Goal: Task Accomplishment & Management: Use online tool/utility

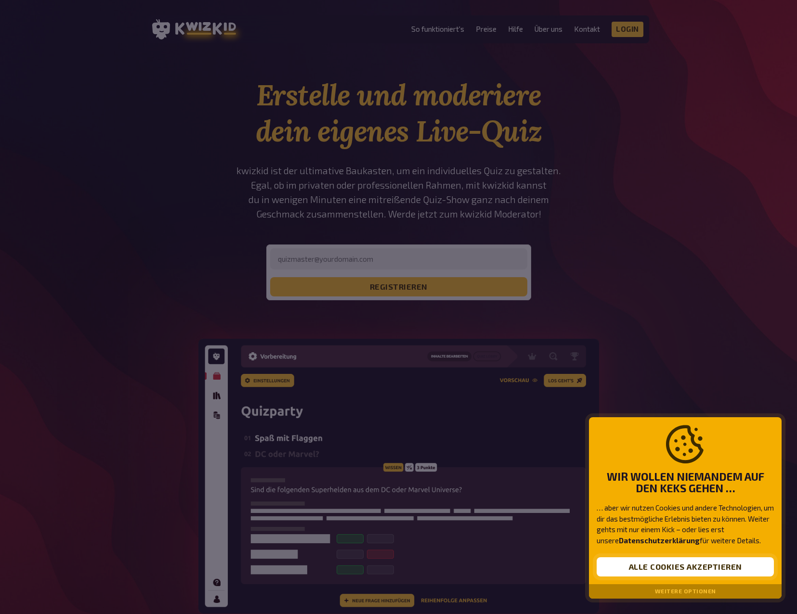
click at [696, 565] on button "Alle Cookies akzeptieren" at bounding box center [685, 567] width 177 height 19
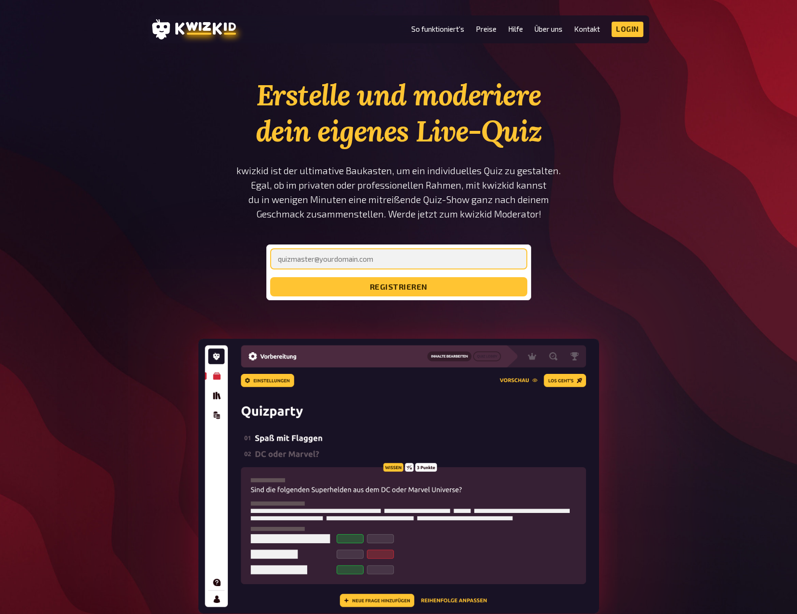
click at [364, 253] on input "email" at bounding box center [398, 258] width 257 height 21
type input "s.fritschi@monolicht.ch"
click at [270, 277] on button "registrieren" at bounding box center [398, 286] width 257 height 19
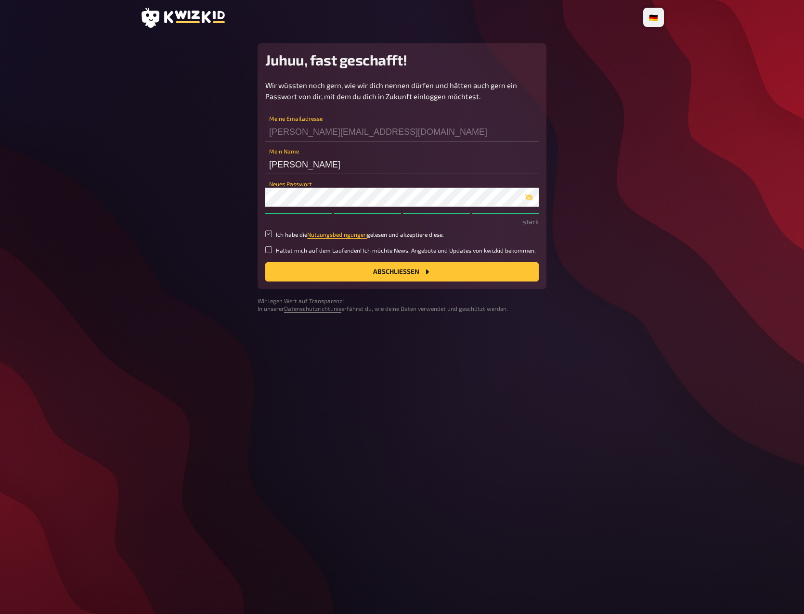
click at [268, 236] on input "Ich habe die Nutzungsbedingungen gelesen und akzeptiere diese." at bounding box center [268, 234] width 7 height 7
checkbox input "true"
click at [272, 252] on input "Haltet mich auf dem Laufenden! Ich möchte News, Angebote und Updates von kwizki…" at bounding box center [268, 250] width 7 height 7
checkbox input "true"
click at [666, 146] on div "🇩🇪 Deutsch 🇬🇧 English 🇳🇱 Nederlands Juhuu, fast geschafft! Wir wüssten noch ger…" at bounding box center [401, 307] width 539 height 614
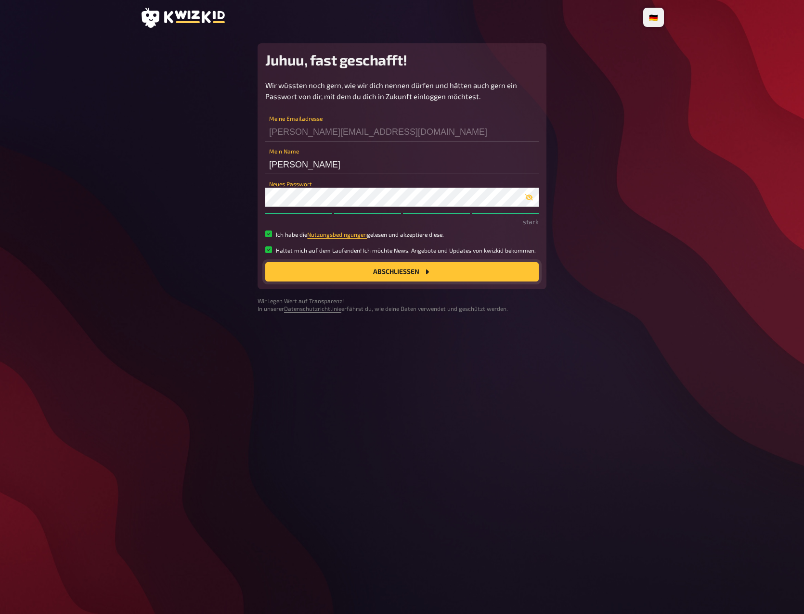
click at [448, 273] on button "Abschließen" at bounding box center [401, 271] width 273 height 19
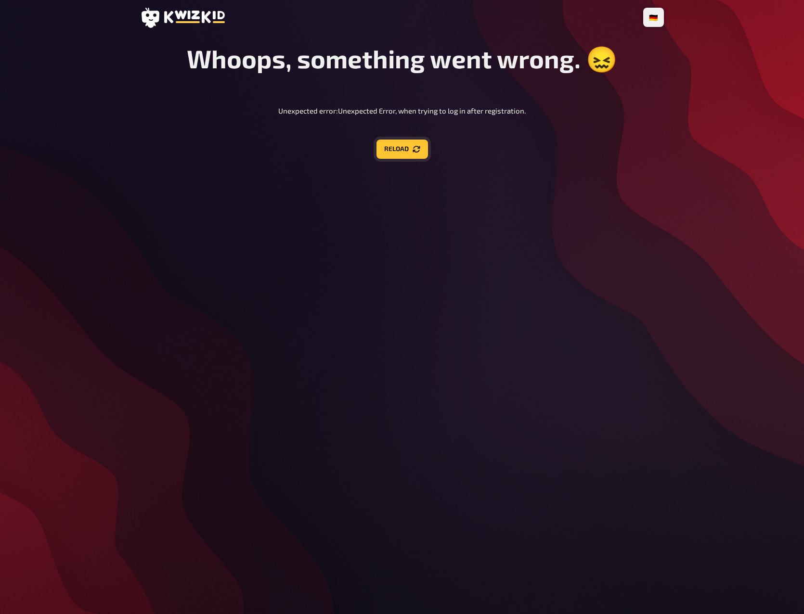
click at [416, 152] on icon "Reload" at bounding box center [417, 149] width 8 height 8
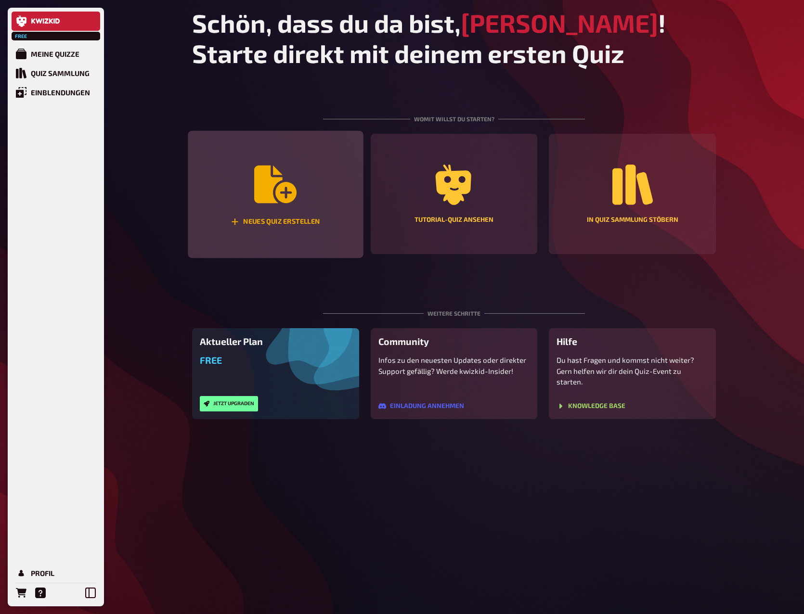
click at [303, 183] on div "Neues Quiz erstellen" at bounding box center [275, 195] width 175 height 128
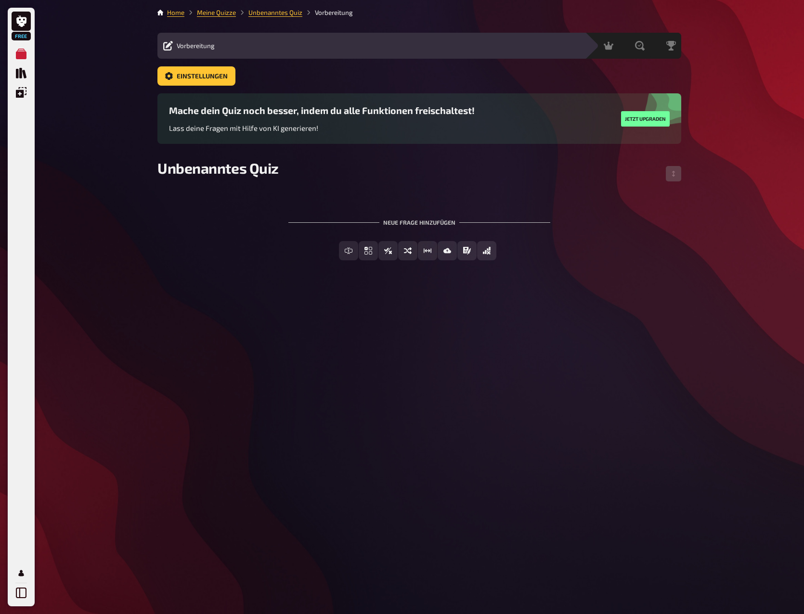
click at [197, 49] on span "Vorbereitung" at bounding box center [196, 46] width 38 height 8
click at [339, 250] on icon "Einfachauswahl" at bounding box center [336, 251] width 8 height 8
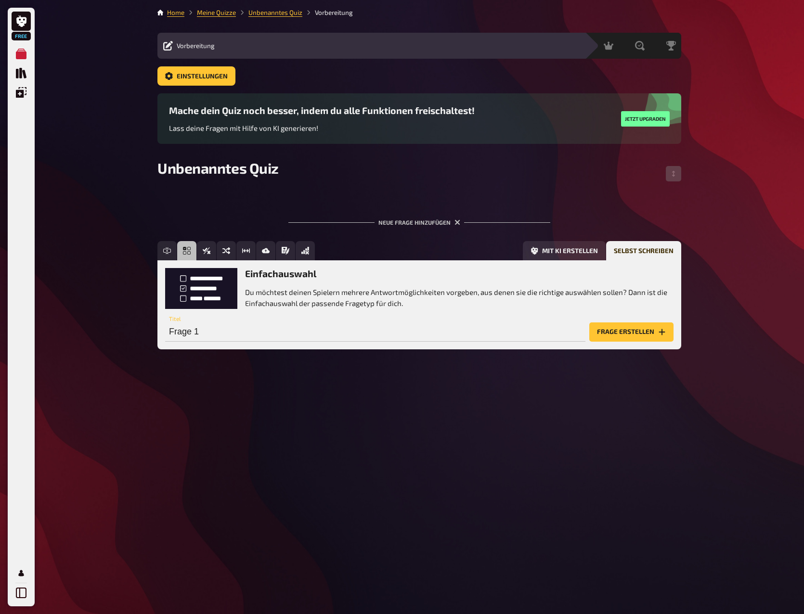
click at [282, 279] on h3 "Einfachauswahl" at bounding box center [459, 273] width 429 height 11
click at [290, 276] on h3 "Einfachauswahl" at bounding box center [459, 273] width 429 height 11
click at [281, 292] on p "Du möchtest deinen Spielern mehrere Antwortmöglichkeiten vorgeben, aus denen si…" at bounding box center [459, 298] width 429 height 22
click at [361, 313] on div "Frage 1 Titel" at bounding box center [375, 327] width 420 height 29
click at [333, 326] on input "Frage 1" at bounding box center [375, 332] width 420 height 19
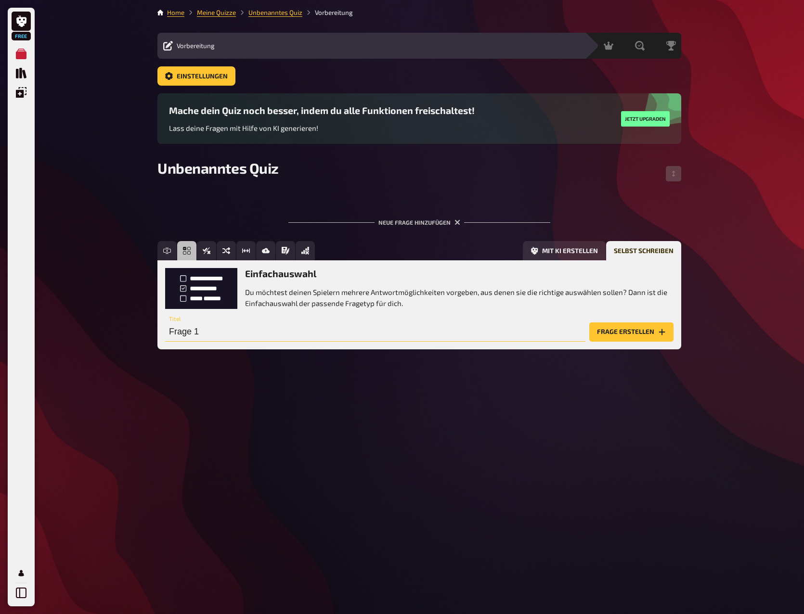
paste input "Wie nennt man die drei Lernorte?"
type input "Wie nennt man die drei Lernorte?"
click at [635, 332] on button "Frage erstellen" at bounding box center [631, 332] width 84 height 19
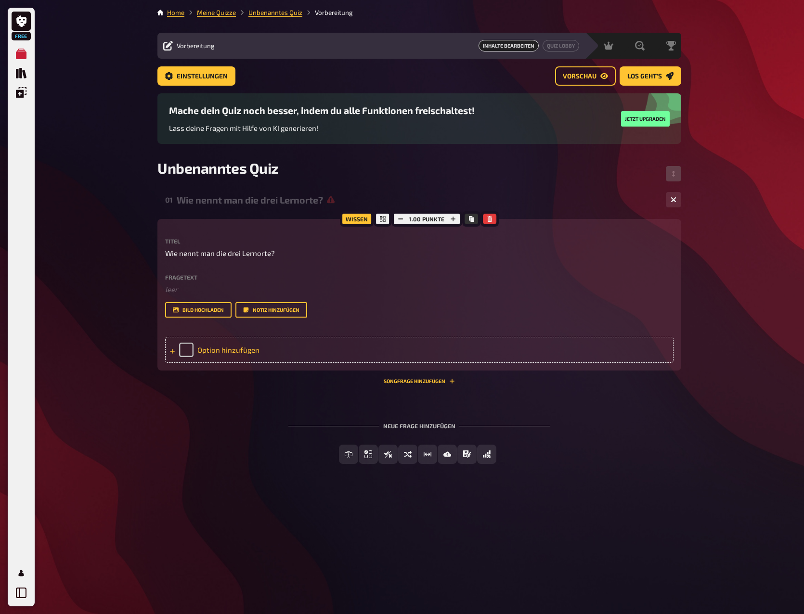
click at [228, 344] on div "Option hinzufügen" at bounding box center [419, 350] width 508 height 26
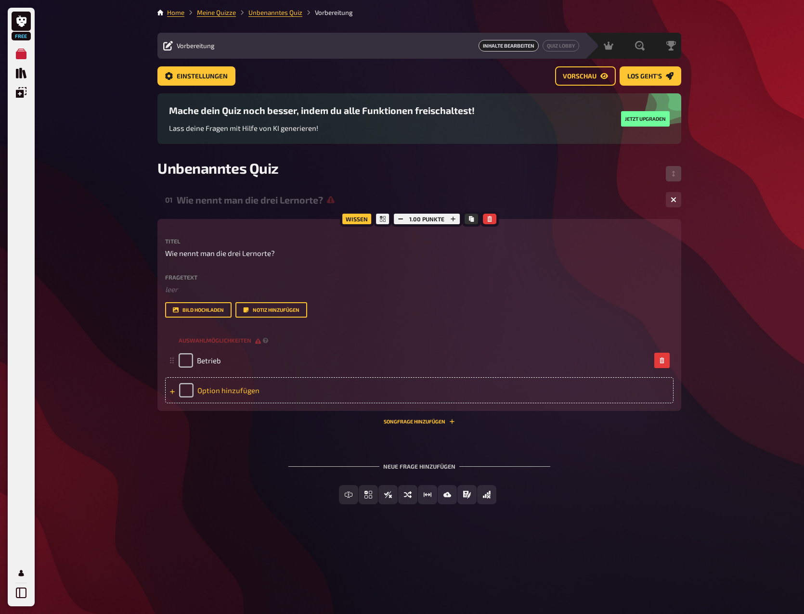
click at [217, 392] on div "Option hinzufügen" at bounding box center [419, 390] width 508 height 26
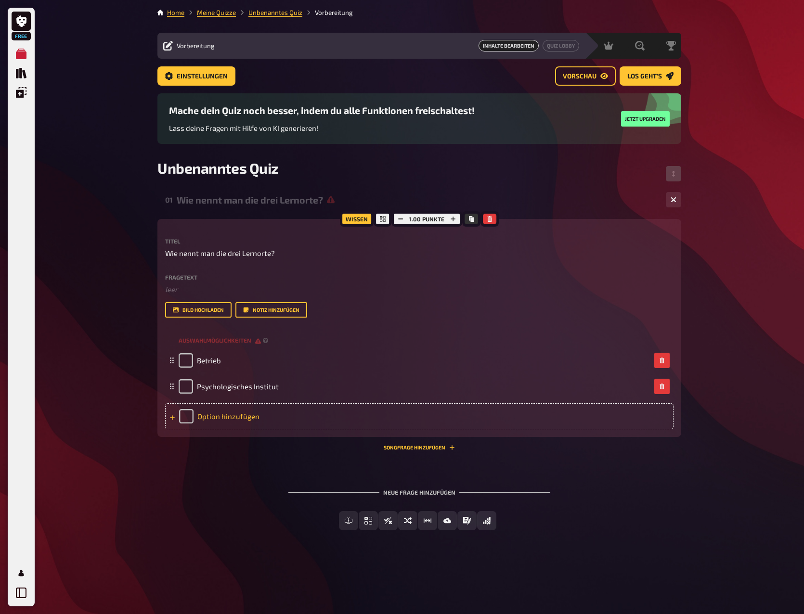
click at [196, 414] on div "Option hinzufügen" at bounding box center [419, 416] width 508 height 26
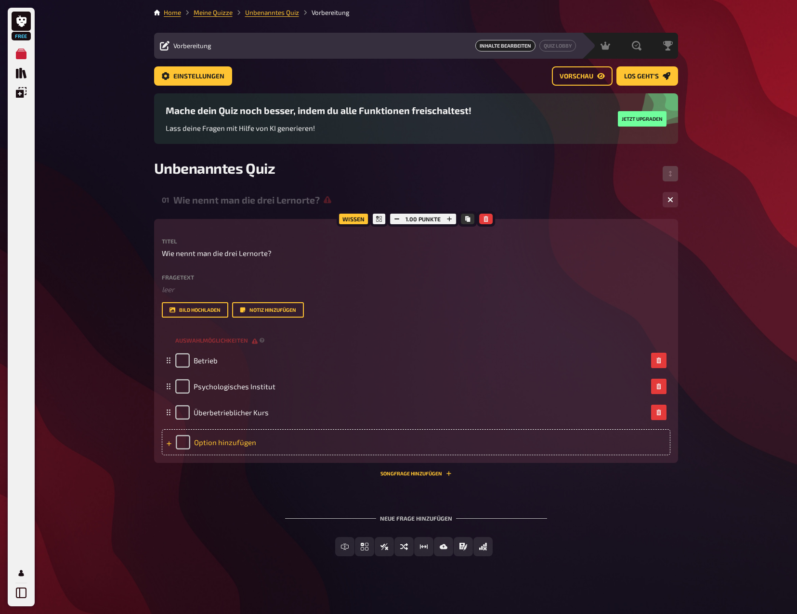
click at [206, 444] on div "Option hinzufügen" at bounding box center [416, 442] width 508 height 26
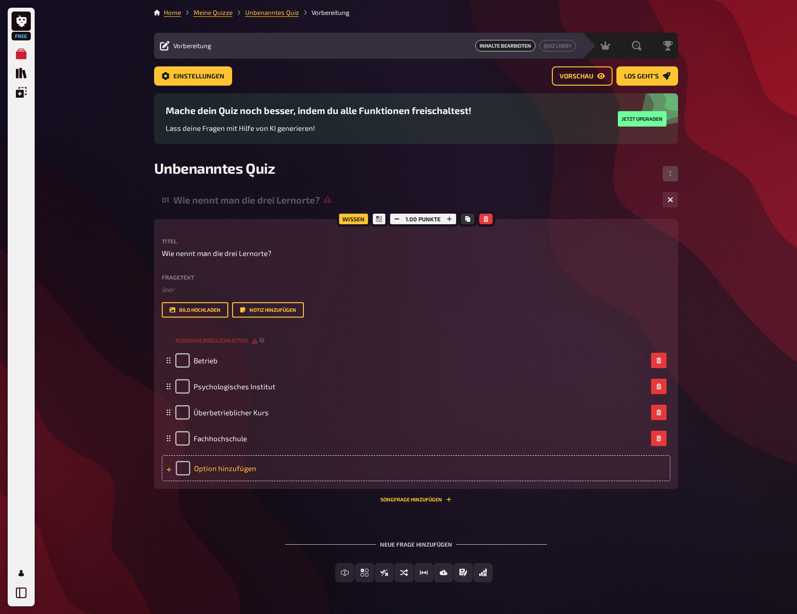
click at [209, 463] on div "Option hinzufügen" at bounding box center [416, 468] width 508 height 26
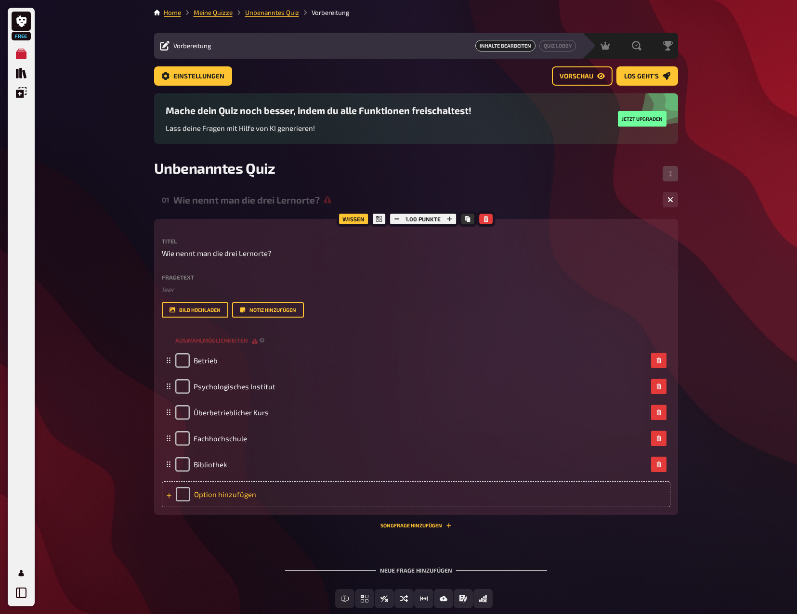
click at [217, 494] on div "Option hinzufügen" at bounding box center [416, 494] width 508 height 26
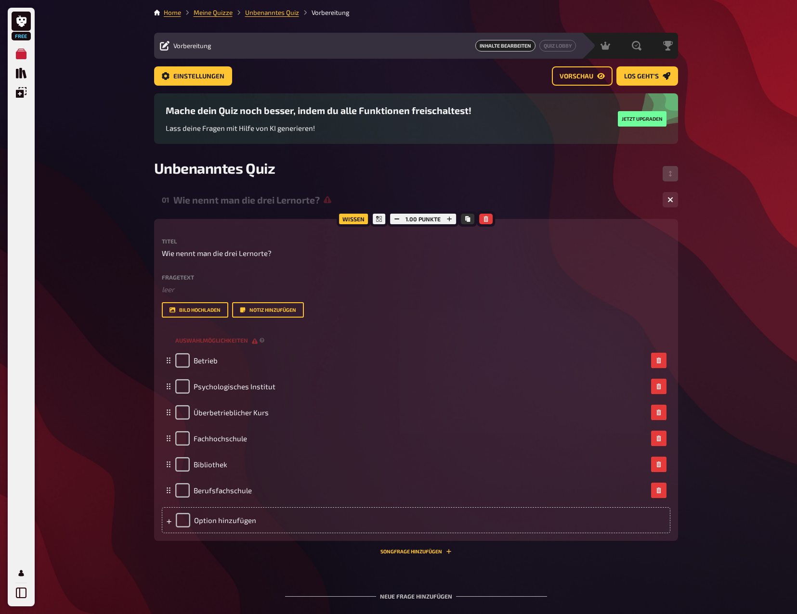
click at [713, 394] on div "Free Meine Quizze Quiz Sammlung Einblendungen Profil Home Meine Quizze Unbenann…" at bounding box center [398, 348] width 797 height 696
click at [537, 565] on div "01 Wie nennt man die drei Lernorte? 6 Wissen 1.00 Punkte Titel Wie nennt man di…" at bounding box center [416, 419] width 524 height 462
click at [377, 219] on icon at bounding box center [379, 219] width 6 height 6
click at [253, 340] on span "Auswahlmöglichkeiten" at bounding box center [216, 341] width 82 height 8
click at [223, 339] on span "Auswahlmöglichkeiten" at bounding box center [216, 341] width 82 height 8
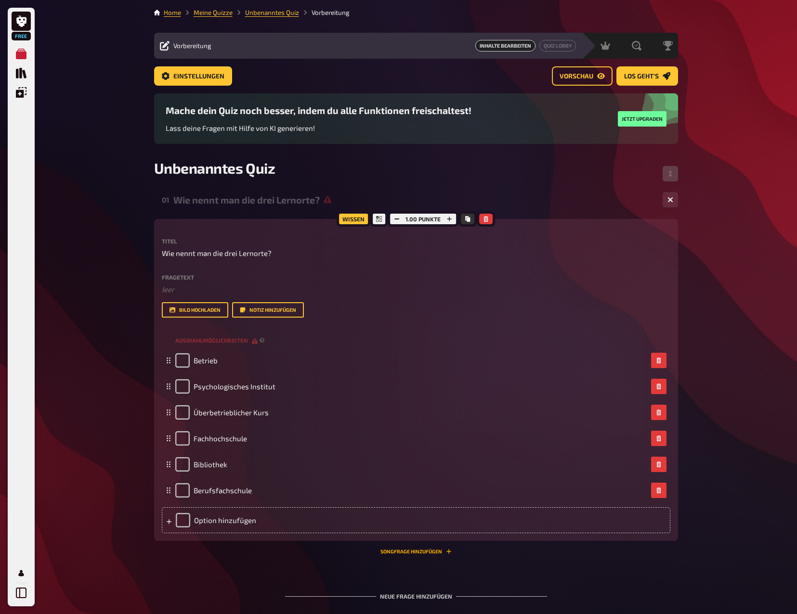
click at [435, 555] on button "Songfrage hinzufügen" at bounding box center [415, 552] width 71 height 6
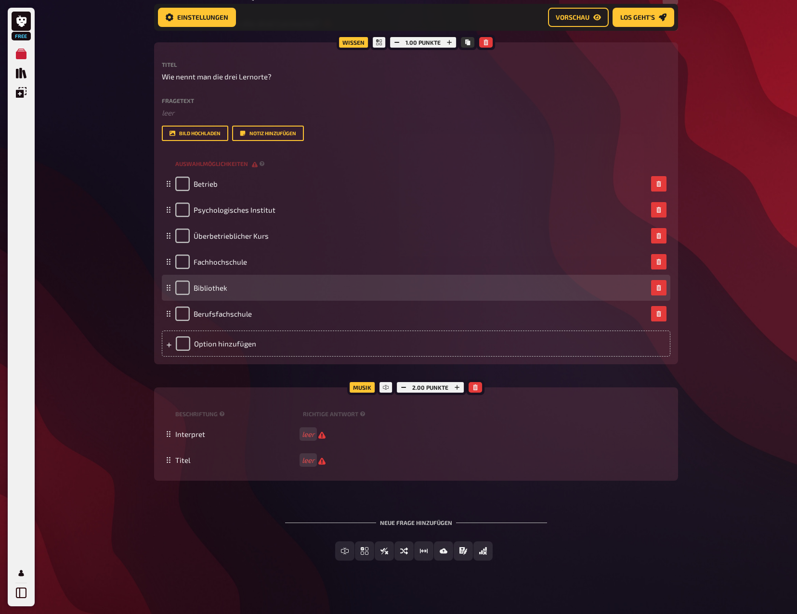
scroll to position [193, 0]
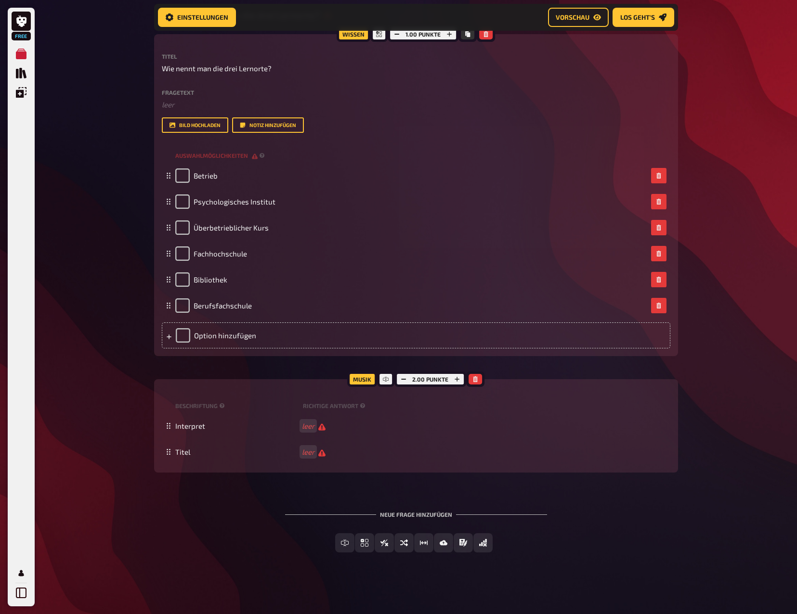
click at [367, 375] on div "Musik" at bounding box center [362, 379] width 30 height 15
click at [366, 379] on div "Musik" at bounding box center [362, 379] width 30 height 15
drag, startPoint x: 366, startPoint y: 379, endPoint x: 386, endPoint y: 379, distance: 19.3
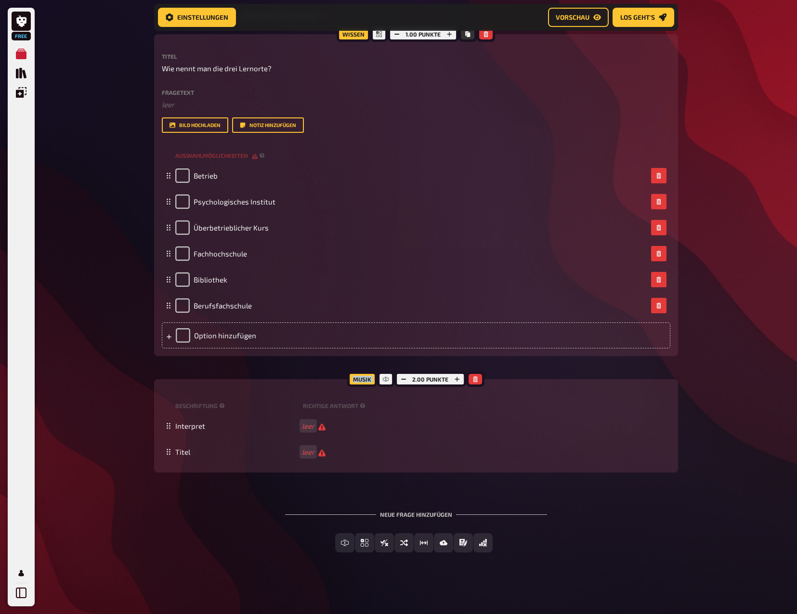
click at [386, 379] on icon at bounding box center [386, 379] width 2 height 5
click at [484, 378] on div "Wissen 1.00 Punkte Titel Wie nennt man die drei Lernorte? Fragetext ﻿ leer Hier…" at bounding box center [416, 253] width 524 height 439
click at [481, 379] on button "button" at bounding box center [474, 379] width 13 height 11
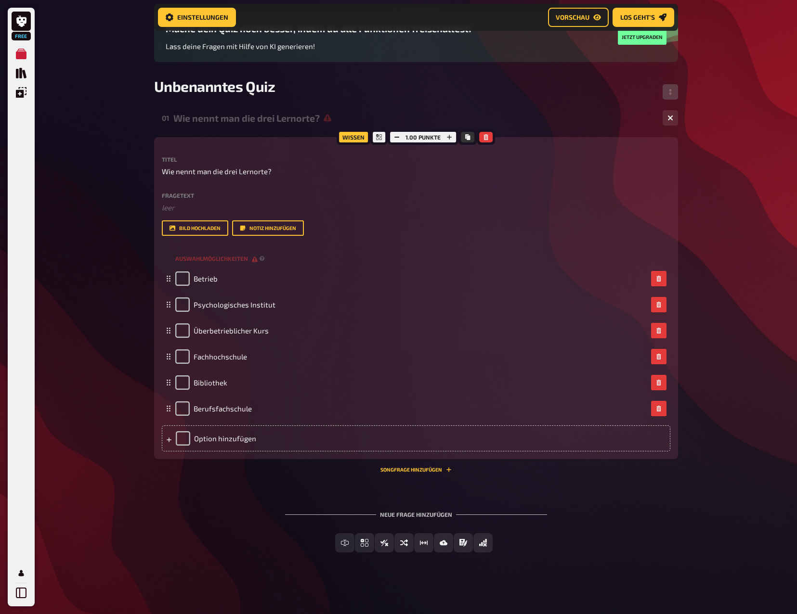
scroll to position [90, 0]
click at [408, 540] on span "Wahr / Falsch" at bounding box center [390, 543] width 49 height 7
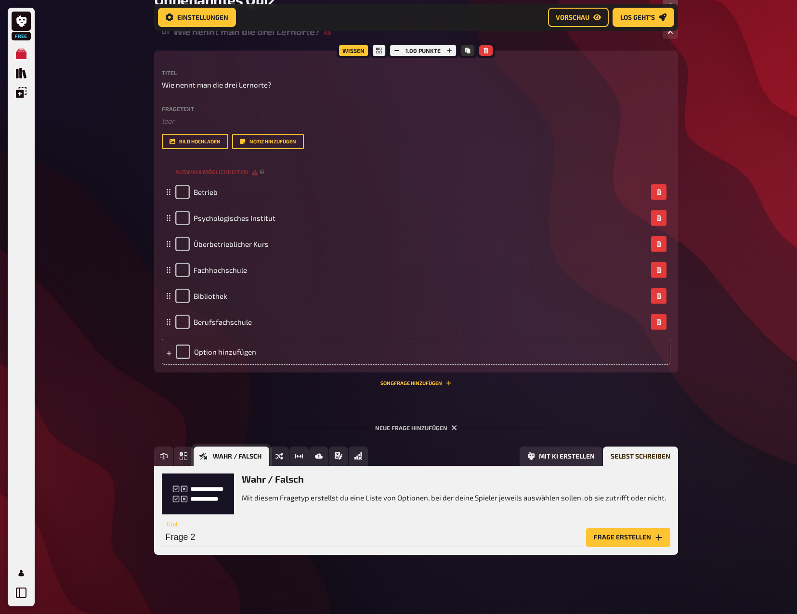
scroll to position [179, 0]
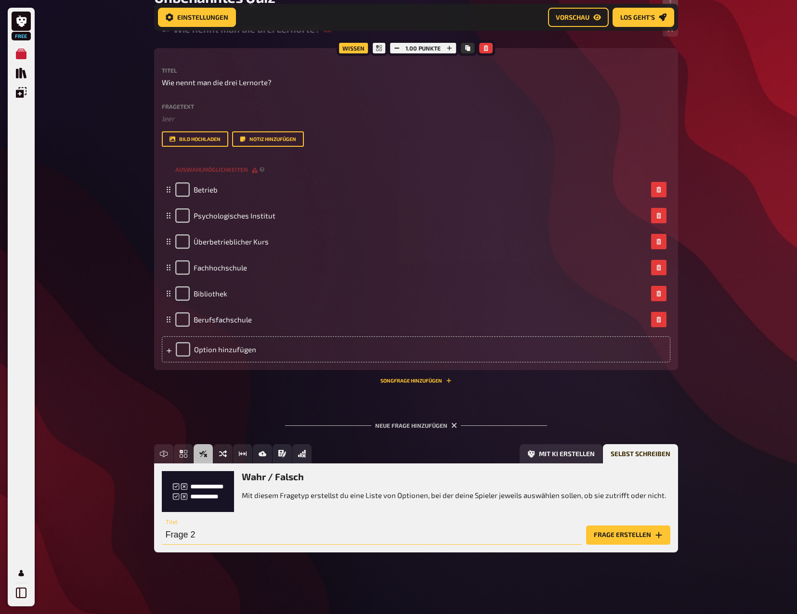
click at [185, 532] on input "Frage 2" at bounding box center [372, 535] width 420 height 19
type input "W"
click at [317, 498] on p "Mit diesem Fragetyp erstellst du eine Liste von Optionen, bei der deine Spieler…" at bounding box center [454, 495] width 424 height 11
click at [204, 536] on input "text" at bounding box center [372, 535] width 420 height 19
drag, startPoint x: 244, startPoint y: 535, endPoint x: 140, endPoint y: 532, distance: 103.6
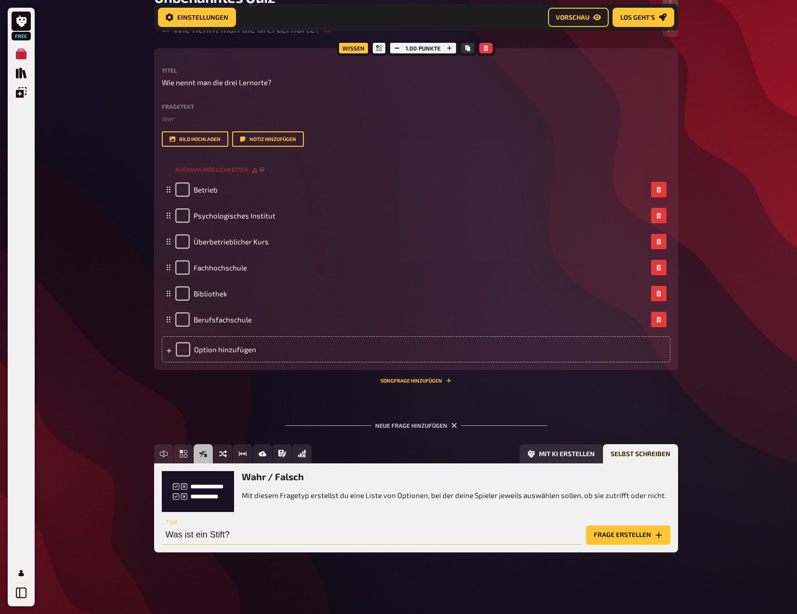
click at [140, 532] on div "Free Meine Quizze Quiz Sammlung Einblendungen Profil Home Meine Quizze Unbenann…" at bounding box center [398, 217] width 797 height 793
type input "Was ist ein Stift?"
click at [185, 451] on span "Freitext Eingabe" at bounding box center [202, 454] width 59 height 7
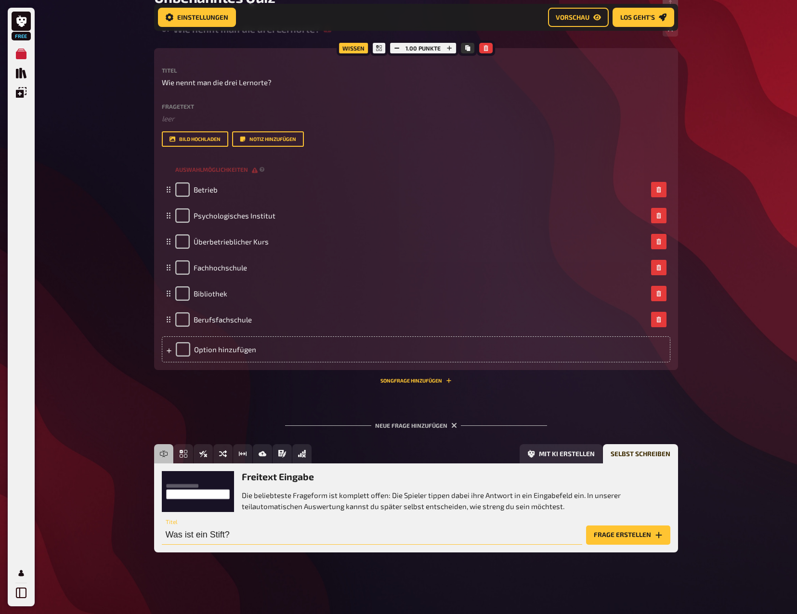
click at [260, 533] on input "Was ist ein Stift?" at bounding box center [372, 535] width 420 height 19
click at [630, 539] on button "Frage erstellen" at bounding box center [628, 535] width 84 height 19
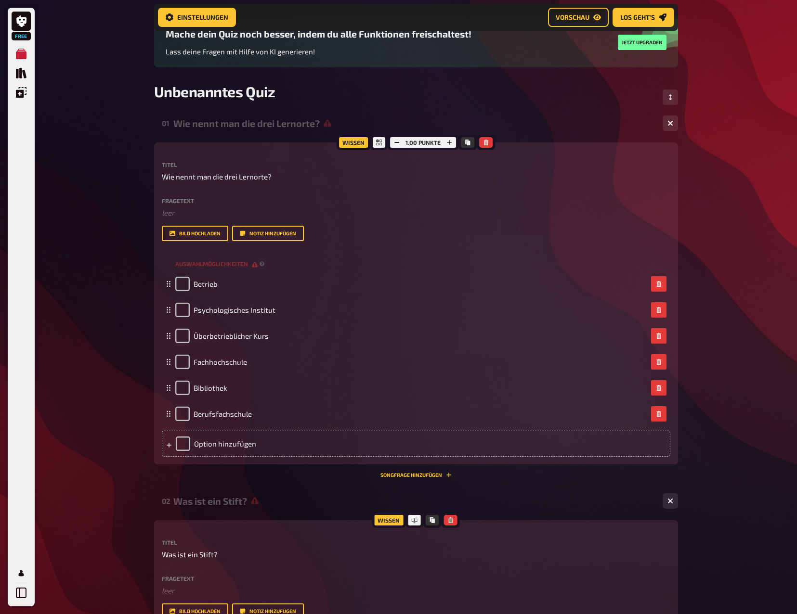
scroll to position [82, 0]
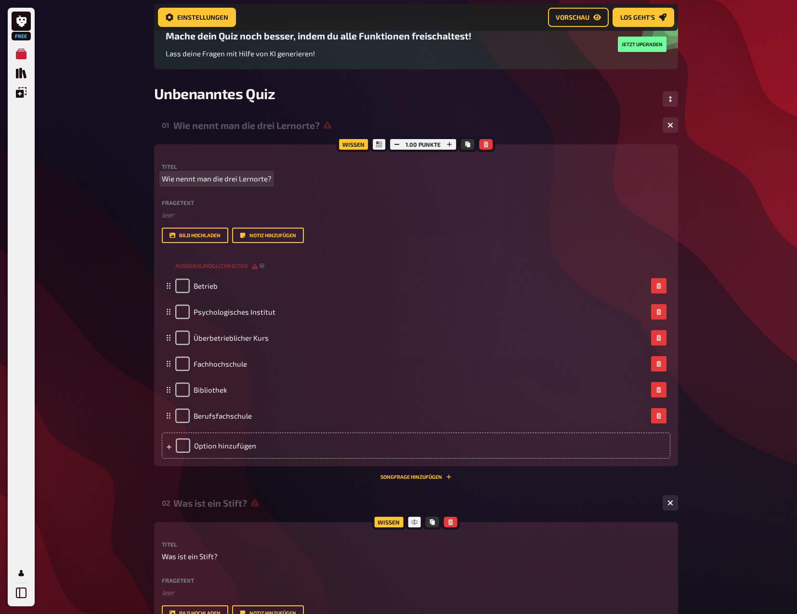
click at [223, 182] on span "Wie nennt man die drei Lernorte?" at bounding box center [217, 178] width 110 height 11
copy span "Wie nennt man die drei Lernorte?"
click at [214, 202] on label "Fragetext" at bounding box center [416, 203] width 508 height 6
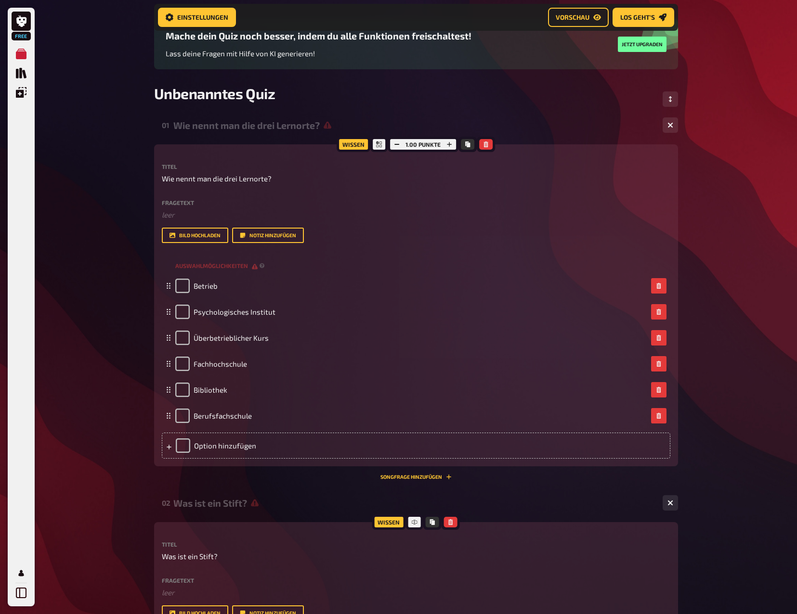
click at [188, 204] on label "Fragetext" at bounding box center [416, 203] width 508 height 6
click at [182, 206] on label "Fragetext" at bounding box center [416, 203] width 508 height 6
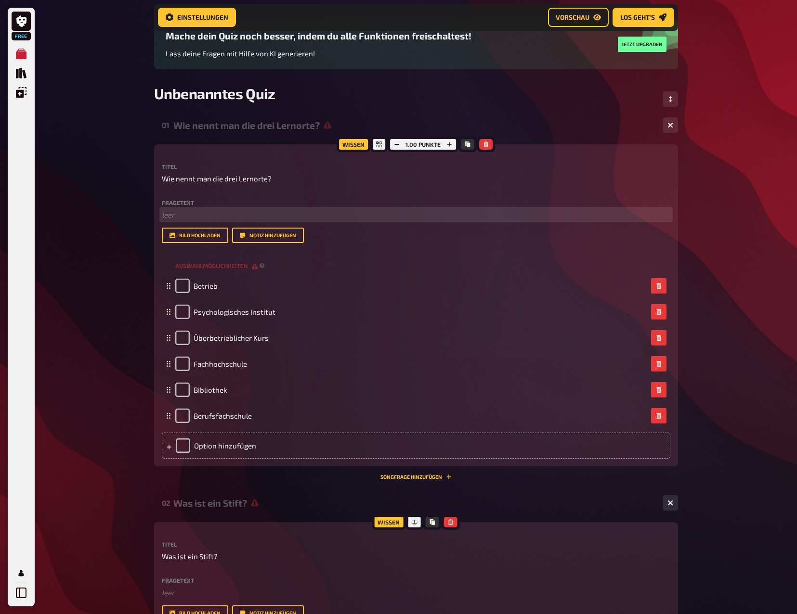
click at [168, 209] on p "﻿ leer" at bounding box center [416, 214] width 508 height 11
click at [165, 214] on p "﻿ leer" at bounding box center [416, 214] width 508 height 11
click at [165, 214] on p "Wie nennt man die drei Lernorte?" at bounding box center [416, 214] width 508 height 11
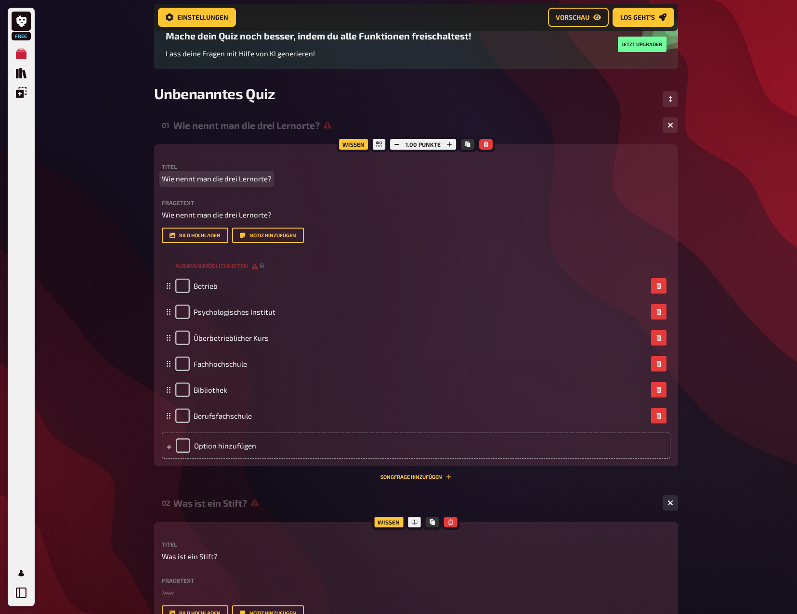
click at [173, 186] on div "Titel Wie nennt man die drei Lernorte? Fragetext Wie nennt man die drei Lernort…" at bounding box center [416, 203] width 508 height 79
click at [174, 184] on div "Titel Wie nennt man die drei Lernorte? Fragetext Wie nennt man die drei Lernort…" at bounding box center [416, 203] width 508 height 79
click at [179, 180] on span "Wie nennt man die drei Lernorte?" at bounding box center [217, 178] width 110 height 11
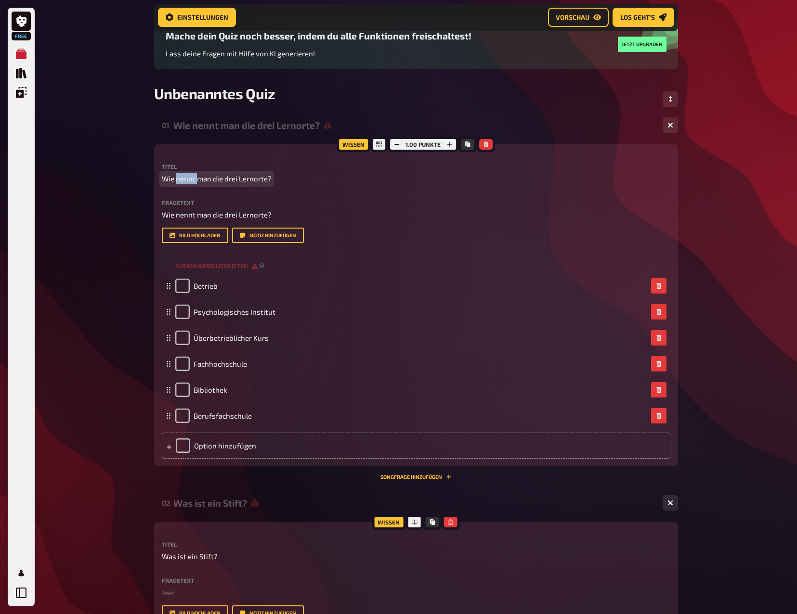
click at [179, 180] on span "Wie nennt man die drei Lernorte?" at bounding box center [217, 178] width 110 height 11
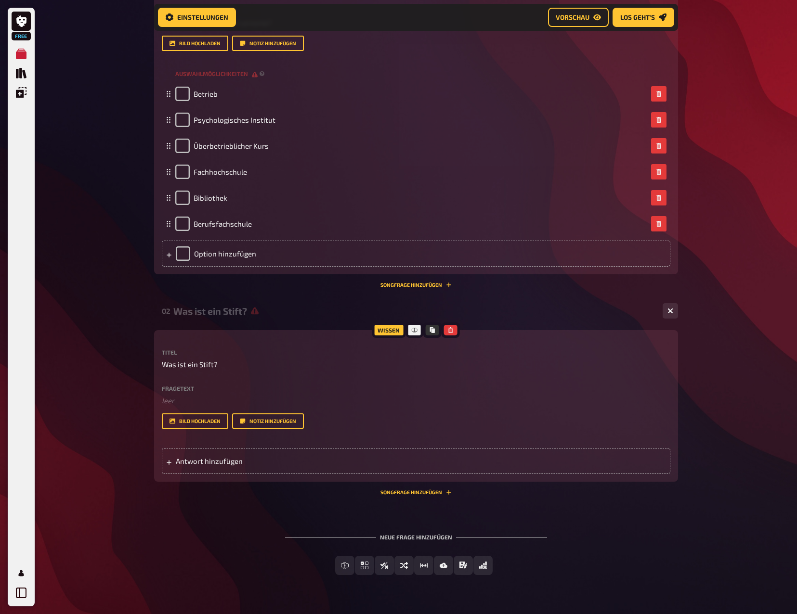
scroll to position [275, 0]
click at [189, 370] on div "Titel Was ist ein Stift?" at bounding box center [416, 359] width 508 height 21
click at [186, 370] on span "Was ist ein Stift?" at bounding box center [190, 364] width 56 height 11
click at [188, 391] on label "Fragetext" at bounding box center [416, 388] width 508 height 6
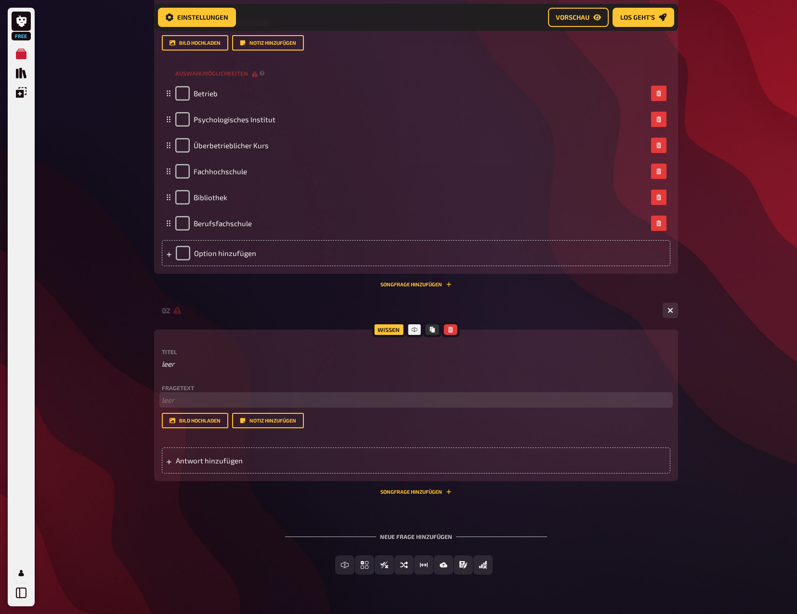
click at [176, 406] on p "﻿ leer" at bounding box center [416, 400] width 508 height 11
click at [176, 406] on p "Was ist ein Stift?" at bounding box center [416, 400] width 508 height 11
click at [238, 406] on p "Was ist ein Stift?" at bounding box center [416, 400] width 508 height 11
click at [241, 406] on p "Was ist ein Stift?" at bounding box center [416, 400] width 508 height 11
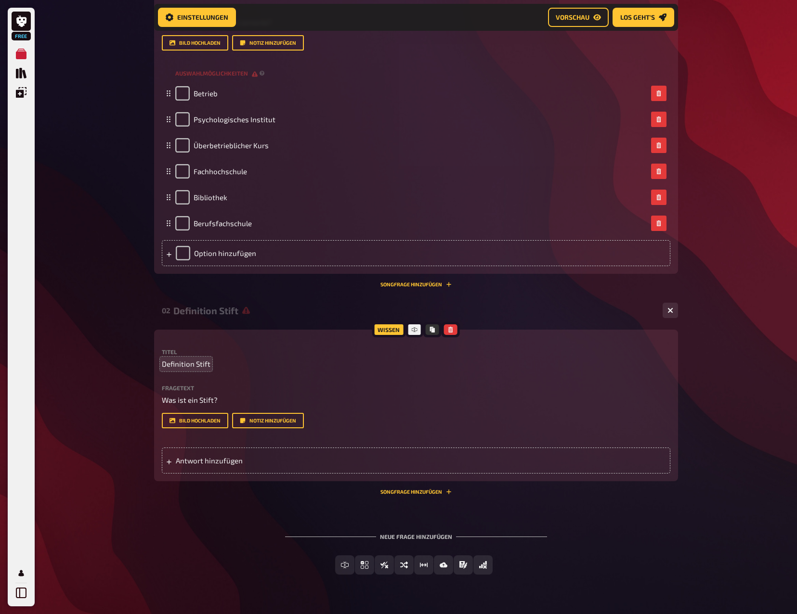
click at [436, 398] on div "Titel Definition Stift Fragetext Was ist ein Stift? Hier hinziehen für Dateiupl…" at bounding box center [416, 388] width 508 height 79
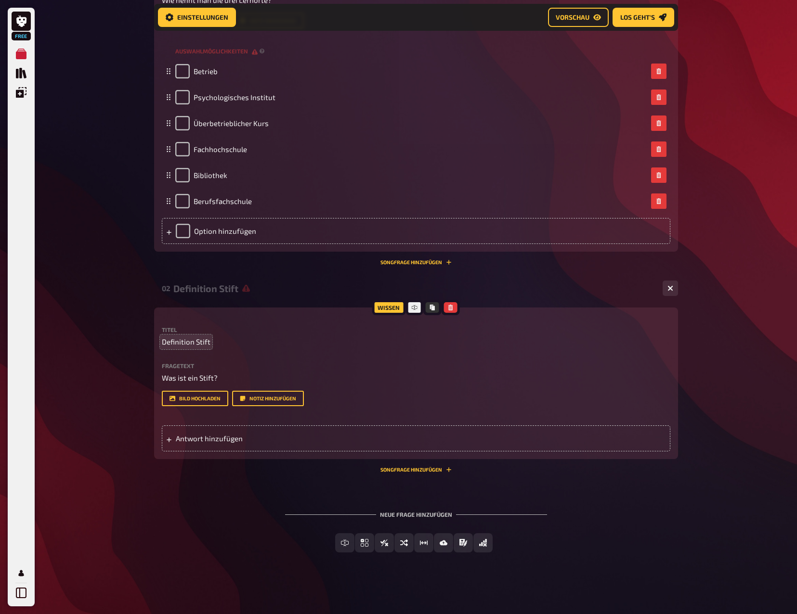
scroll to position [323, 0]
click at [447, 546] on button "Schätzfrage" at bounding box center [423, 542] width 71 height 19
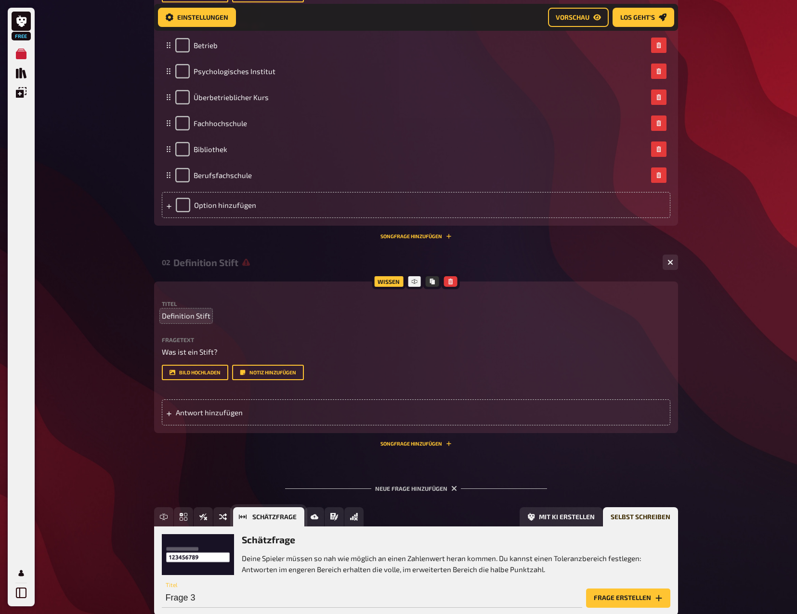
scroll to position [418, 0]
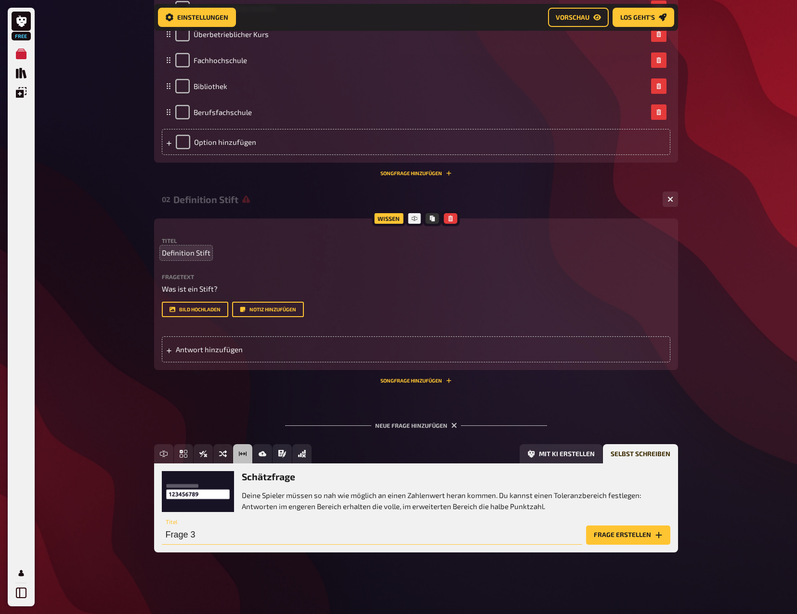
click at [213, 531] on input "Frage 3" at bounding box center [372, 535] width 420 height 19
click at [241, 534] on input "Frage 3" at bounding box center [372, 535] width 420 height 19
type input "Wie viele Stunden arbeite ich während meiner gesamten Lehrzeit?"
click at [637, 528] on button "Frage erstellen" at bounding box center [628, 535] width 84 height 19
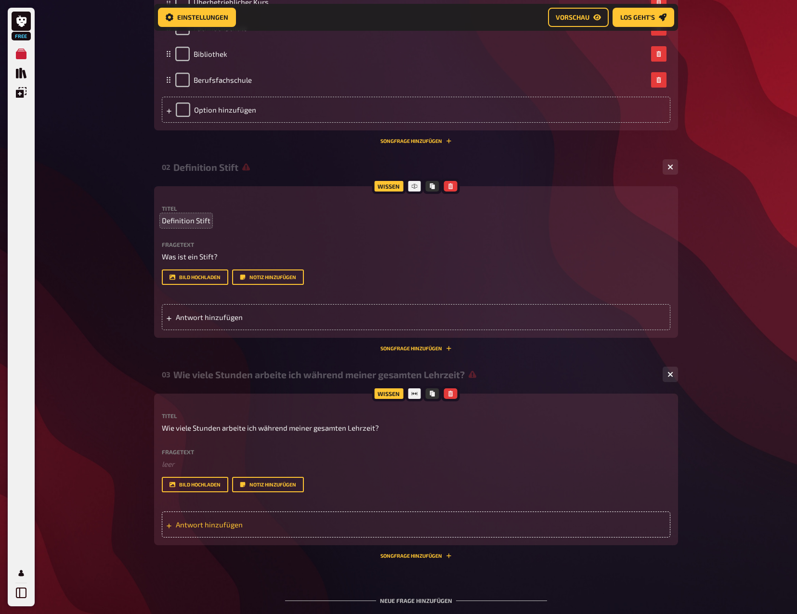
click at [194, 529] on span "Antwort hinzufügen" at bounding box center [251, 524] width 150 height 9
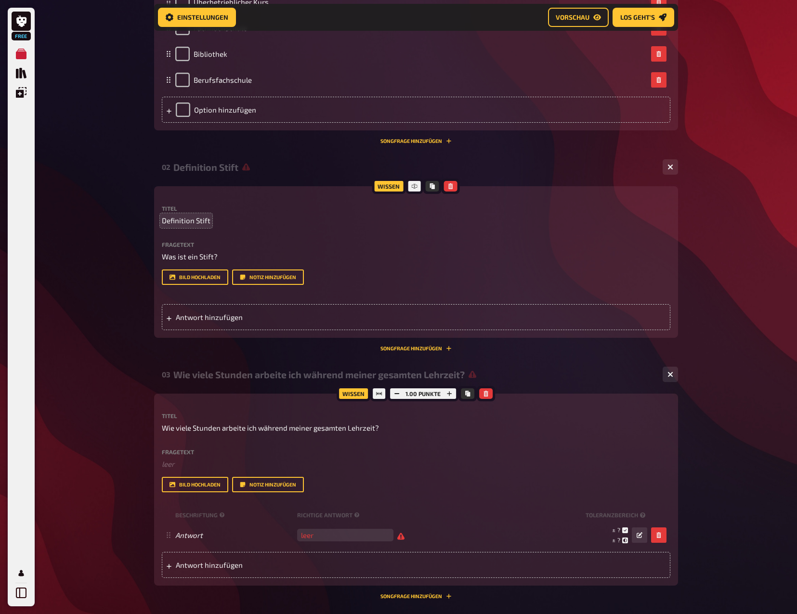
click at [200, 480] on div "Titel Wie viele Stunden arbeite ich während meiner gesamten Lehrzeit? Fragetext…" at bounding box center [416, 452] width 508 height 79
click at [157, 498] on div "Wissen 1.00 Punkte Titel Wie viele Stunden arbeite ich während meiner gesamten …" at bounding box center [416, 490] width 524 height 192
click at [192, 434] on span "Wie viele Stunden arbeite ich während meiner gesamten Lehrzeit?" at bounding box center [270, 428] width 217 height 11
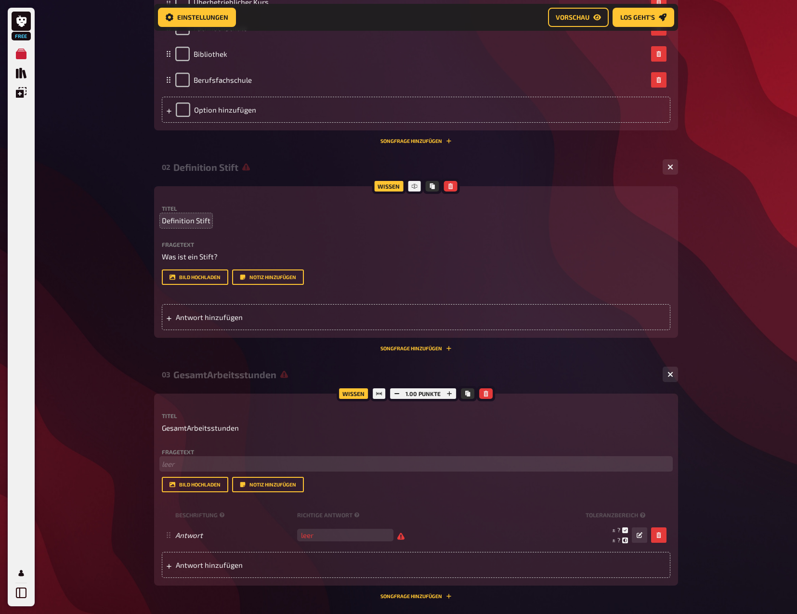
click at [182, 470] on p "﻿ leer" at bounding box center [416, 464] width 508 height 11
click at [182, 470] on p "Wie viele Stunden arbeite ich während meiner gesamten Lehrzeit?" at bounding box center [416, 464] width 508 height 11
click at [433, 470] on p "Wie viele Stunden arbeite ich während meiner gesamten Lehrzeit?" at bounding box center [416, 464] width 508 height 11
click at [460, 536] on div "Titel GesamtArbeitsstunden Fragetext Wie viele Stunden arbeite ich während mein…" at bounding box center [416, 495] width 508 height 165
click at [442, 470] on p "Wie viele Stunden arbeite ich während meiner gesamten Lehrzeit?" at bounding box center [416, 464] width 508 height 11
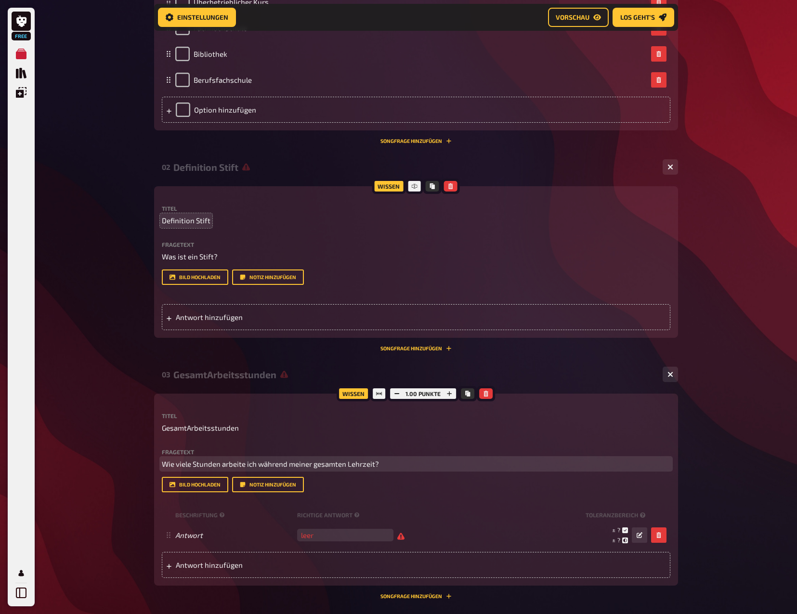
click at [433, 470] on p "Wie viele Stunden arbeite ich während meiner gesamten Lehrzeit?" at bounding box center [416, 464] width 508 height 11
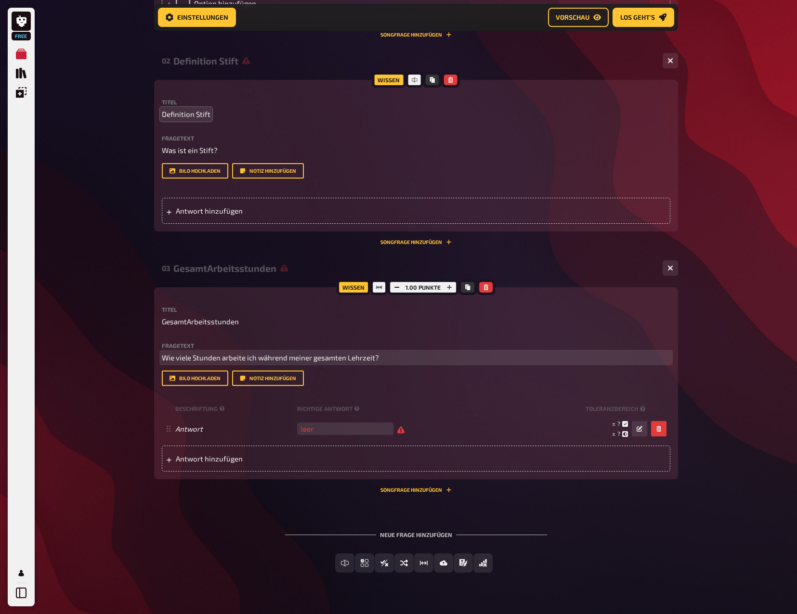
scroll to position [563, 0]
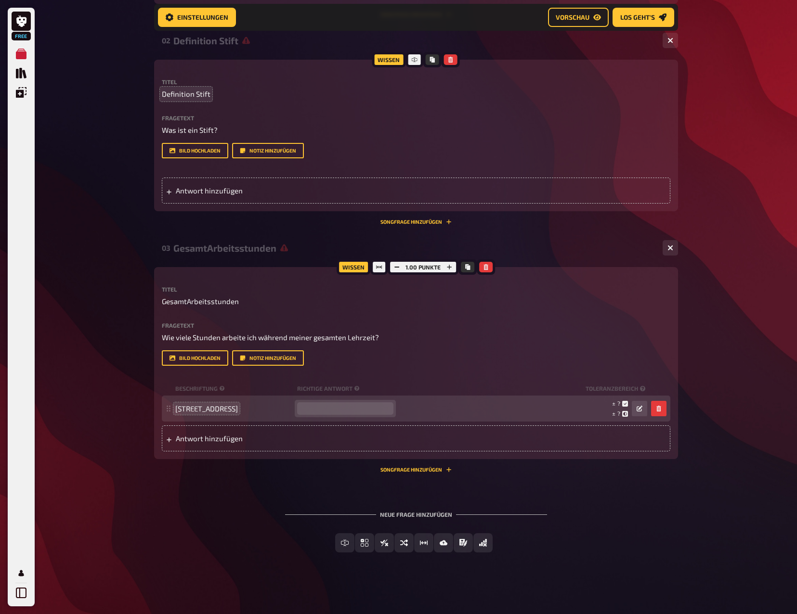
click at [331, 415] on input "number" at bounding box center [345, 409] width 96 height 13
click at [359, 422] on div "152 Std. leer ± ? ± ? ± ?" at bounding box center [416, 409] width 508 height 26
click at [326, 415] on input "number" at bounding box center [345, 409] width 96 height 13
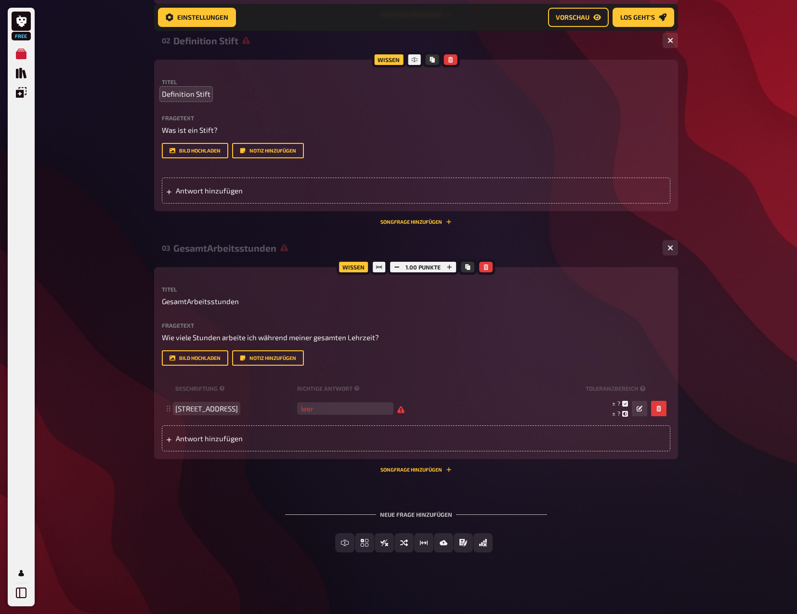
click at [178, 413] on span "[STREET_ADDRESS]" at bounding box center [206, 408] width 63 height 9
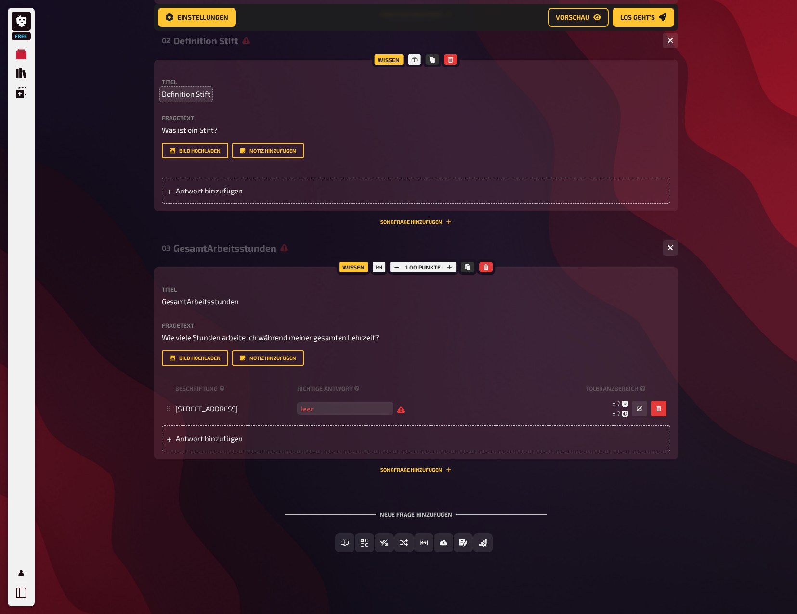
click at [611, 152] on div "Fragetext Was ist ein Stift? Hier hinziehen für Dateiupload Bild hochladen Noti…" at bounding box center [416, 137] width 508 height 44
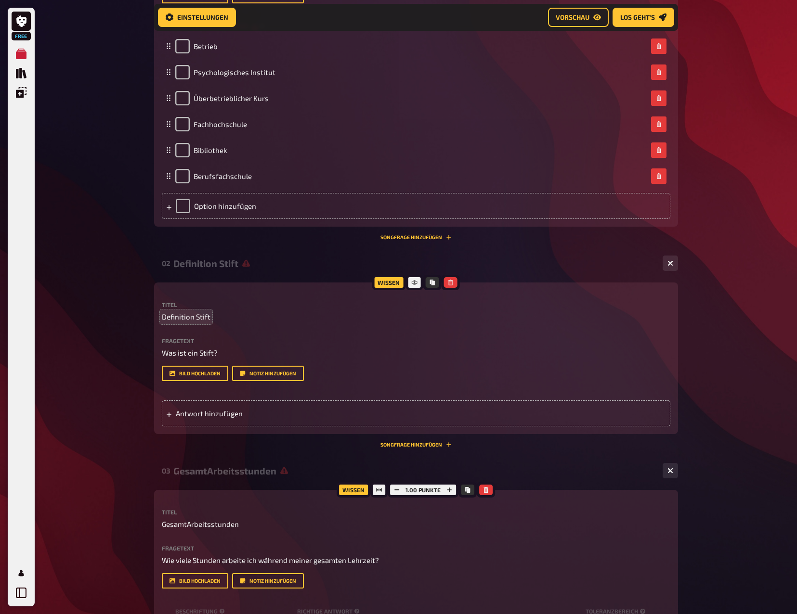
scroll to position [0, 0]
